Goal: Entertainment & Leisure: Consume media (video, audio)

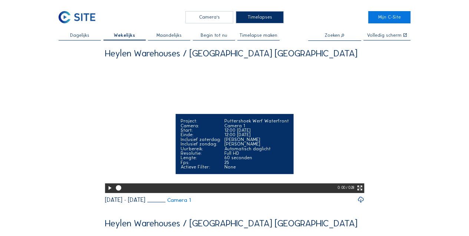
scroll to position [49, 0]
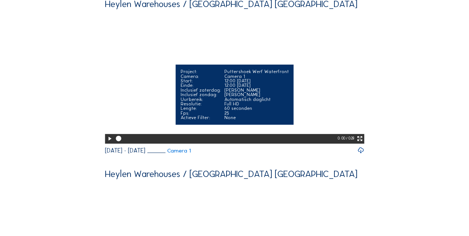
click at [110, 44] on icon at bounding box center [109, 139] width 6 height 8
click at [117, 44] on icon at bounding box center [359, 139] width 6 height 8
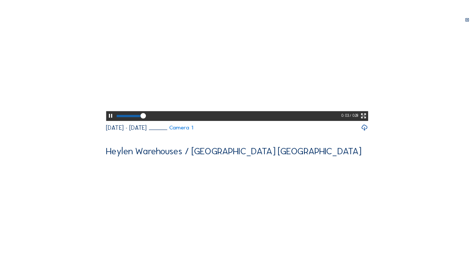
scroll to position [11, 0]
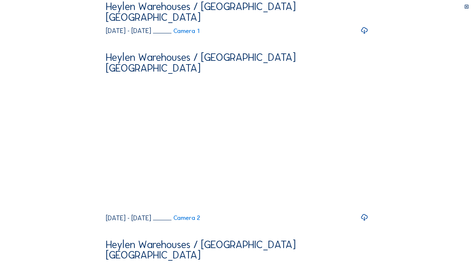
click at [117, 44] on video "Your browser does not support the video tag." at bounding box center [237, 66] width 262 height 131
drag, startPoint x: 217, startPoint y: 263, endPoint x: 226, endPoint y: 263, distance: 8.9
drag, startPoint x: 428, startPoint y: 261, endPoint x: 423, endPoint y: 260, distance: 5.2
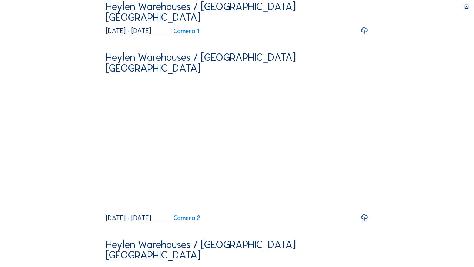
click at [117, 44] on video "Your browser does not support the video tag." at bounding box center [237, 66] width 262 height 131
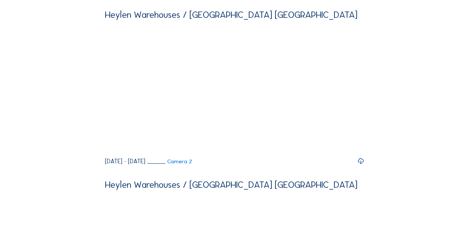
scroll to position [0, 0]
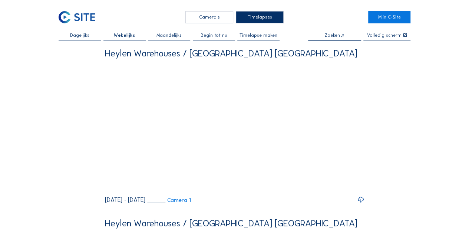
click at [117, 20] on div "Camera's" at bounding box center [209, 17] width 48 height 12
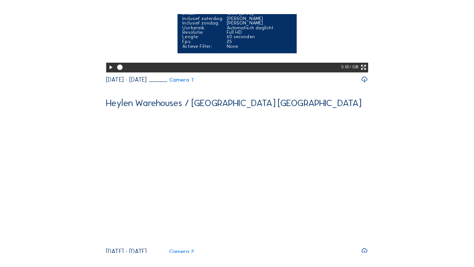
scroll to position [197, 0]
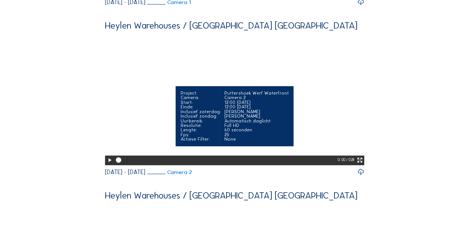
click at [107, 164] on icon at bounding box center [109, 160] width 6 height 8
click at [359, 164] on icon at bounding box center [359, 160] width 6 height 8
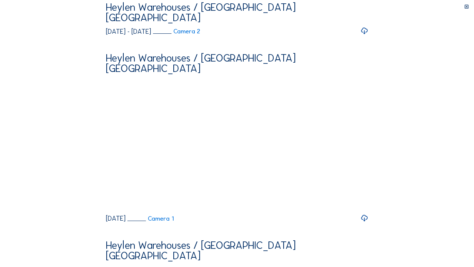
drag, startPoint x: 70, startPoint y: 261, endPoint x: 330, endPoint y: 259, distance: 260.8
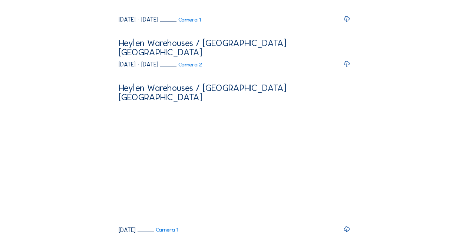
scroll to position [239, 0]
